Goal: Task Accomplishment & Management: Manage account settings

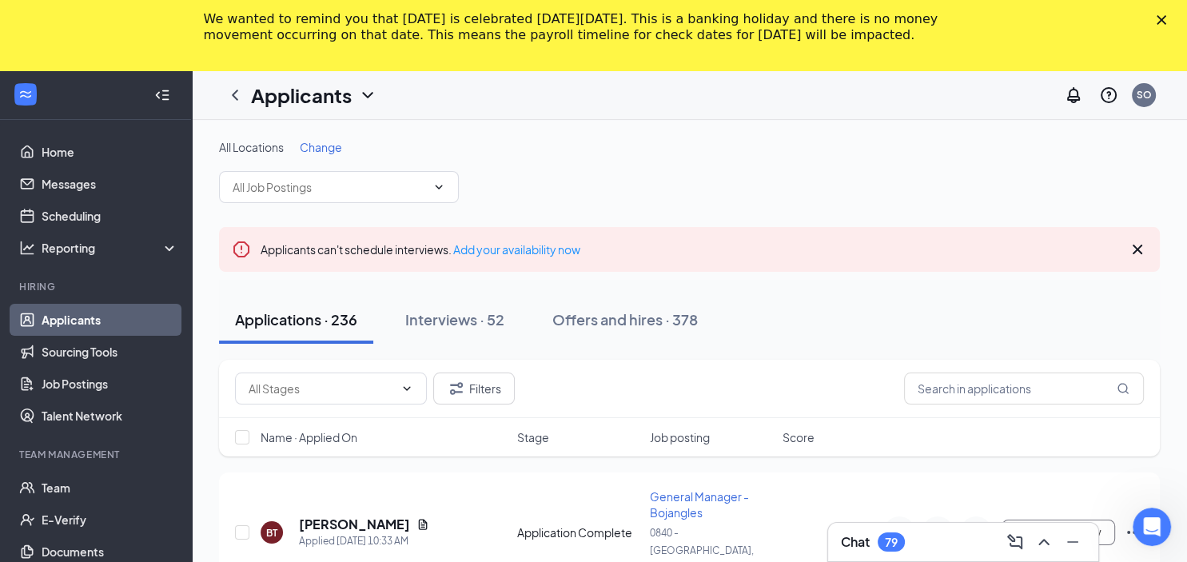
click at [116, 329] on link "Applicants" at bounding box center [110, 320] width 137 height 32
click at [462, 317] on div "Interviews · 52" at bounding box center [454, 319] width 99 height 20
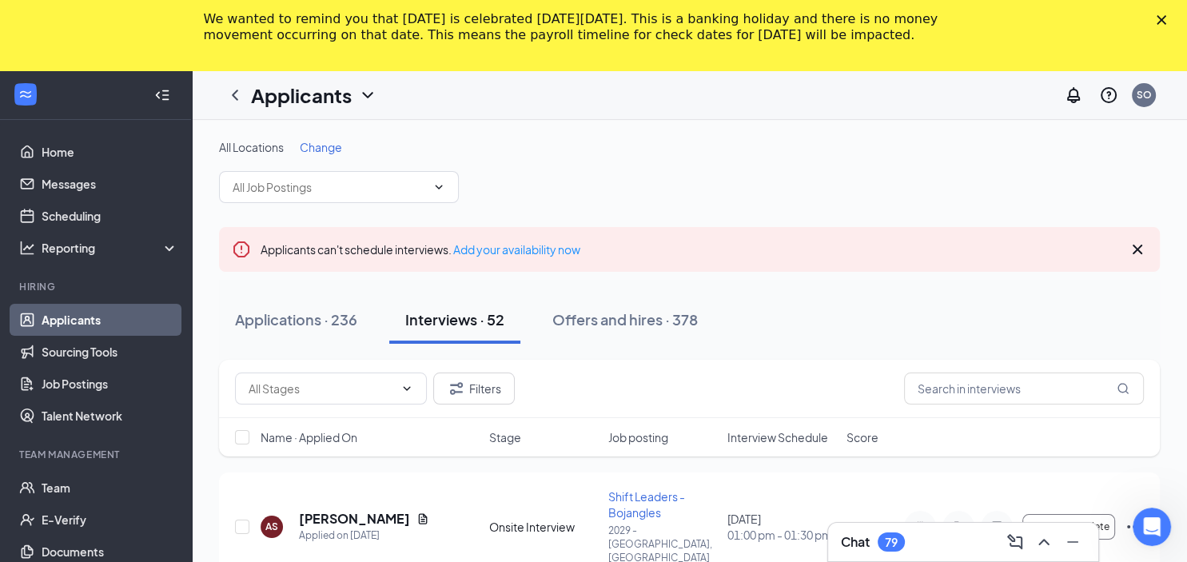
click at [322, 143] on span "Change" at bounding box center [321, 147] width 42 height 14
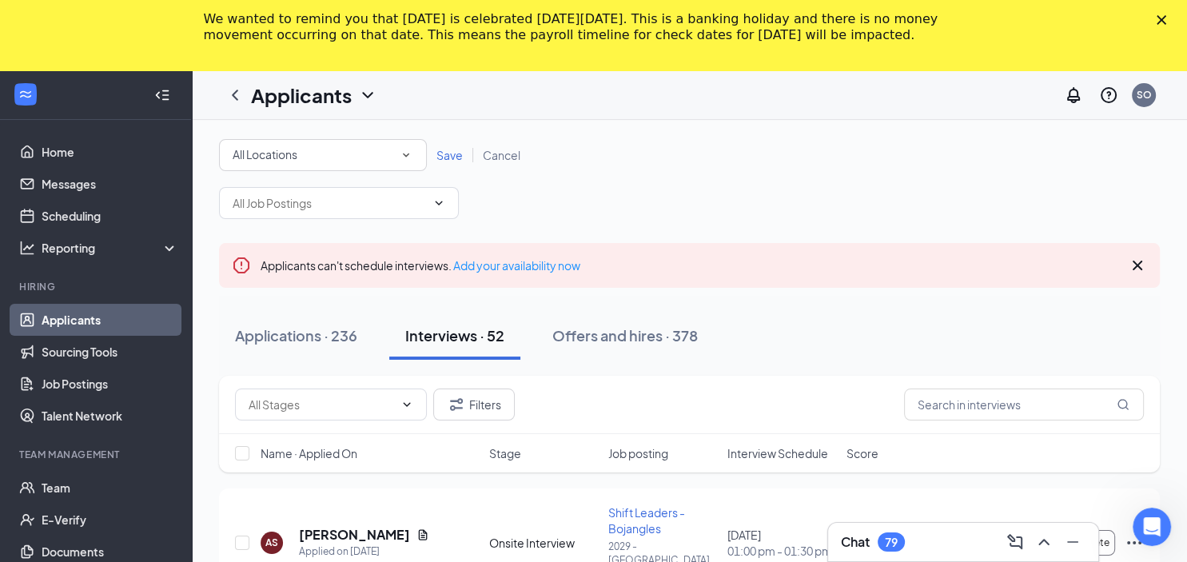
click at [410, 155] on icon "SmallChevronDown" at bounding box center [406, 155] width 14 height 14
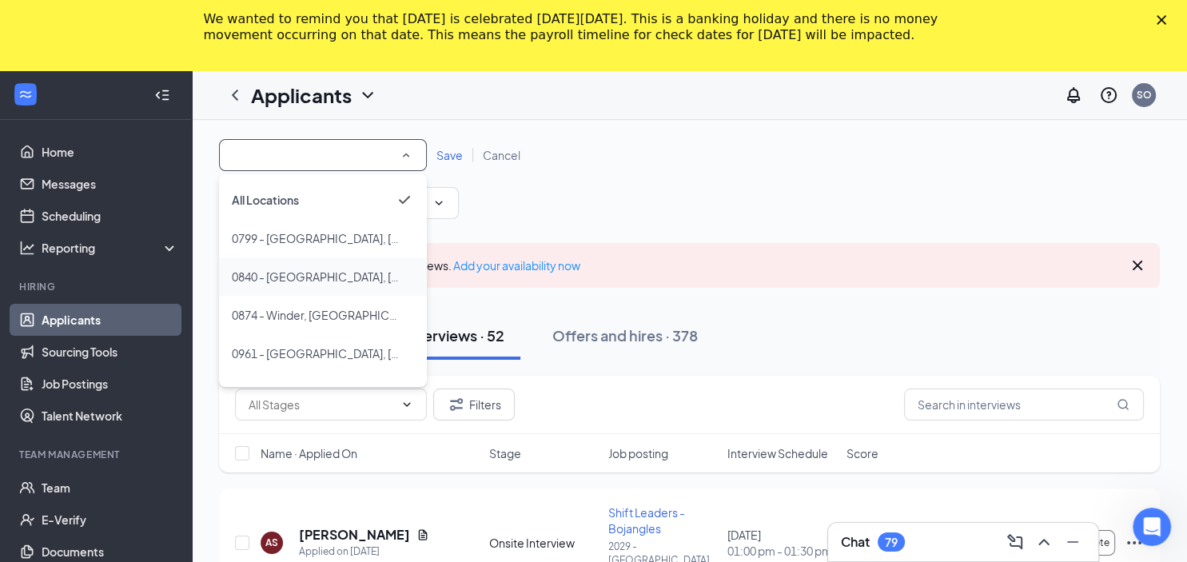
click at [318, 277] on span "0840 - [GEOGRAPHIC_DATA], [GEOGRAPHIC_DATA]" at bounding box center [368, 276] width 273 height 14
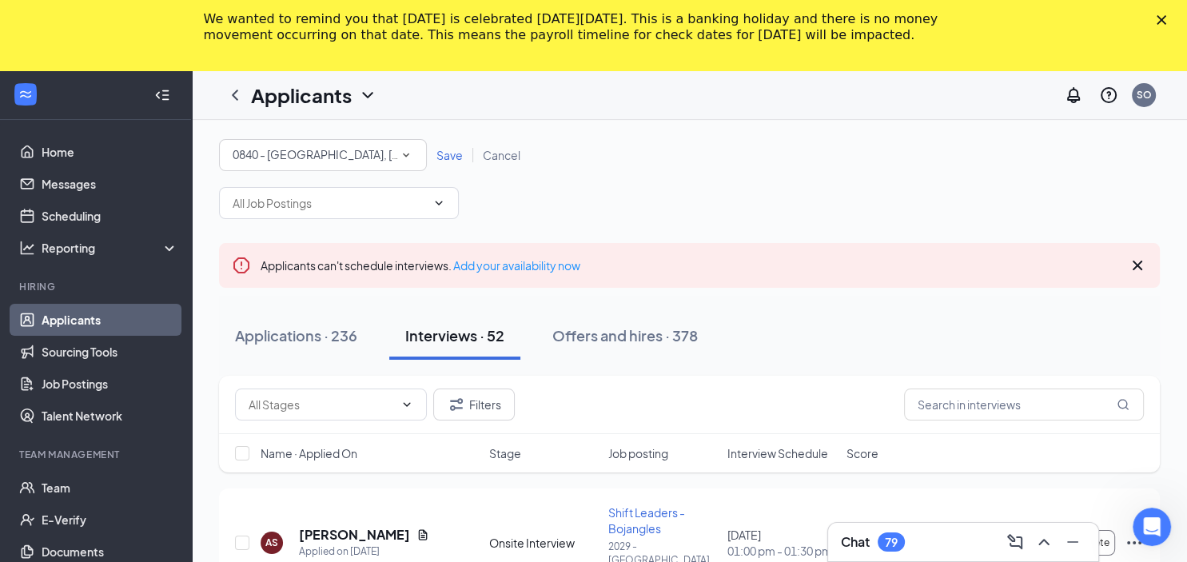
click at [453, 158] on span "Save" at bounding box center [449, 155] width 26 height 14
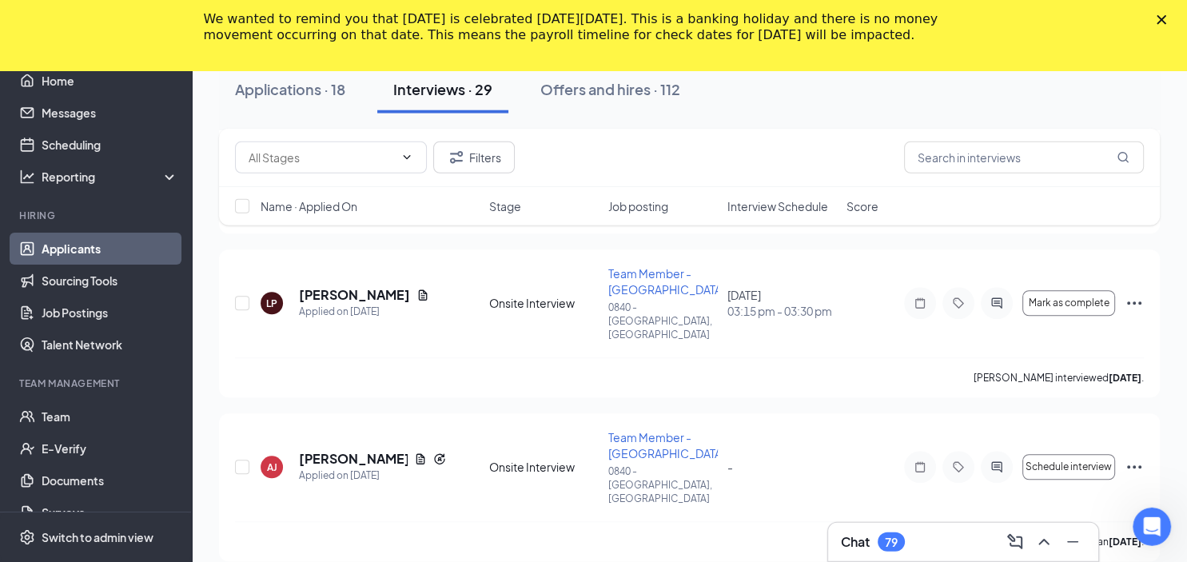
scroll to position [1278, 0]
